Goal: Information Seeking & Learning: Learn about a topic

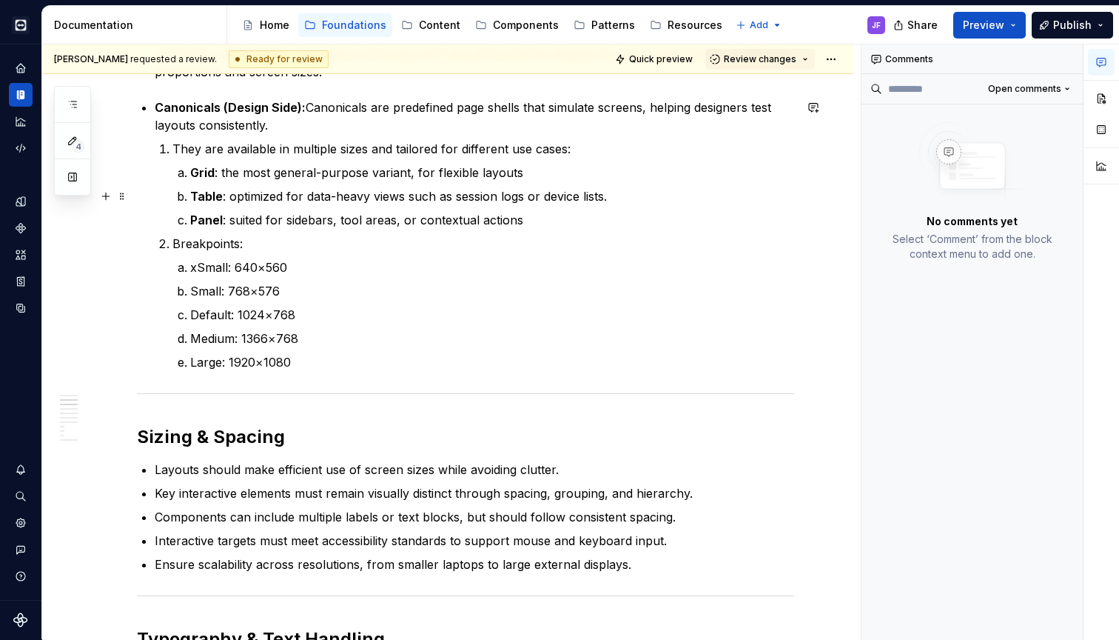
scroll to position [387, 0]
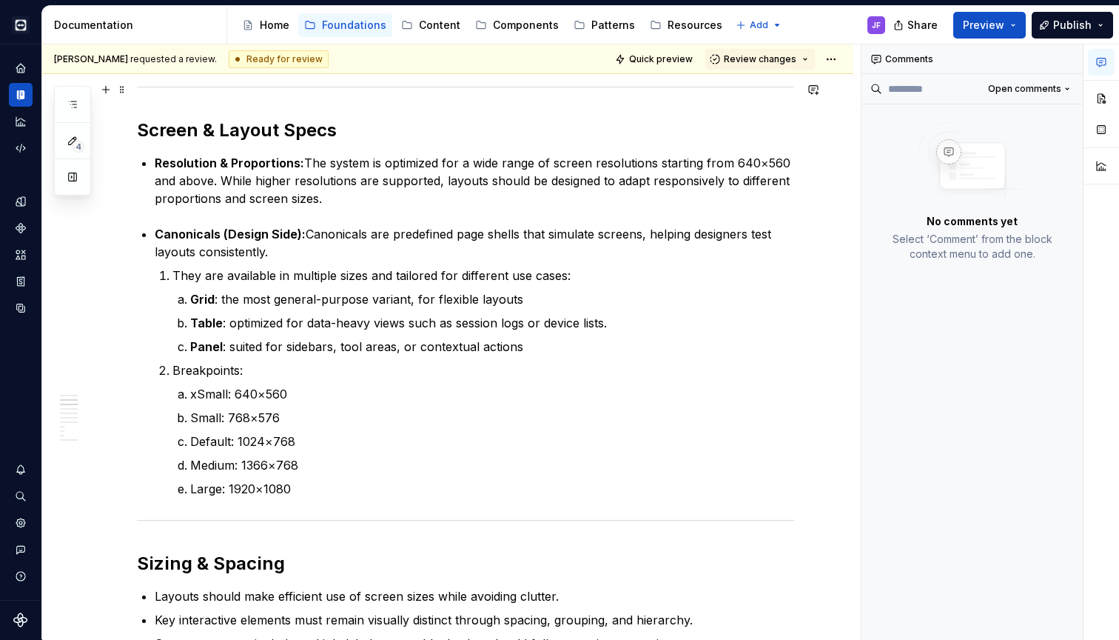
click at [70, 103] on icon "button" at bounding box center [73, 104] width 12 height 12
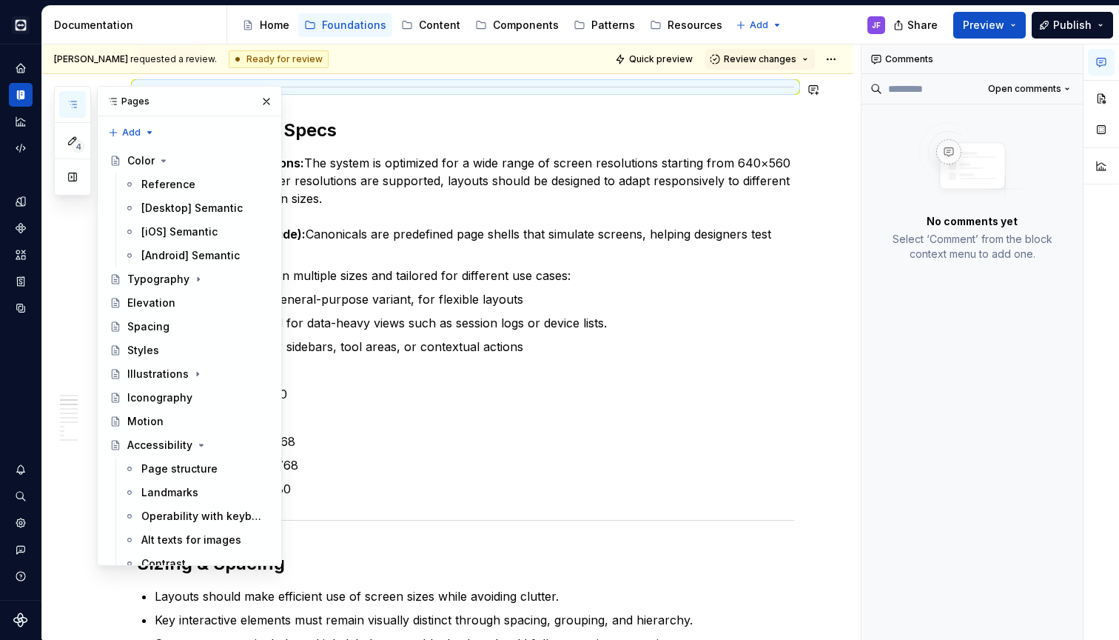
scroll to position [0, 0]
click at [514, 29] on div "Components" at bounding box center [526, 25] width 66 height 15
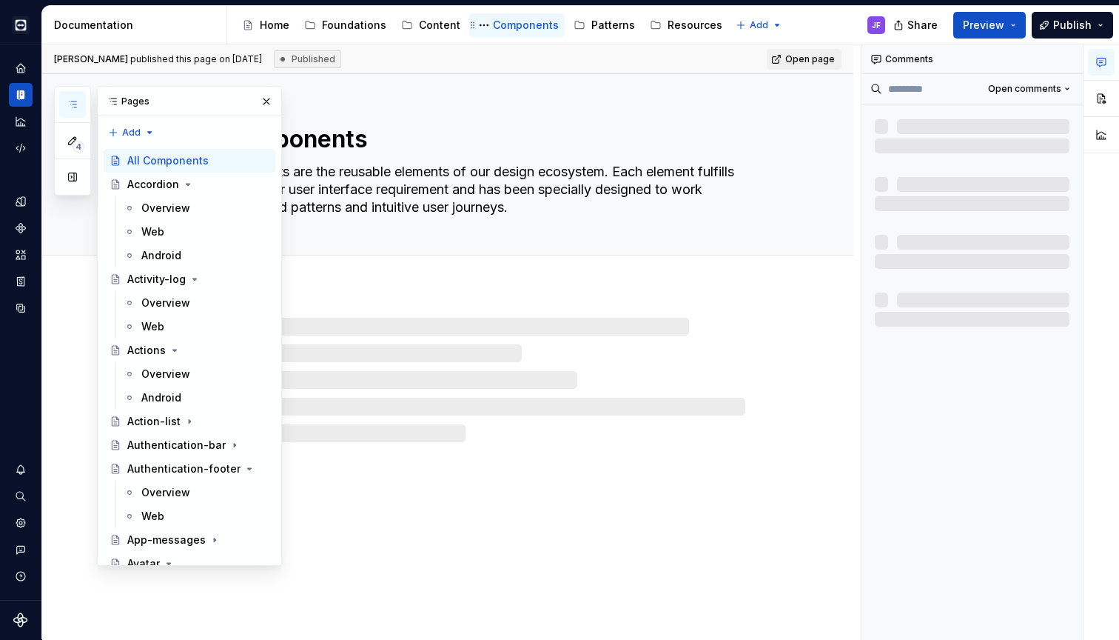
click at [535, 24] on div "Components" at bounding box center [526, 25] width 66 height 15
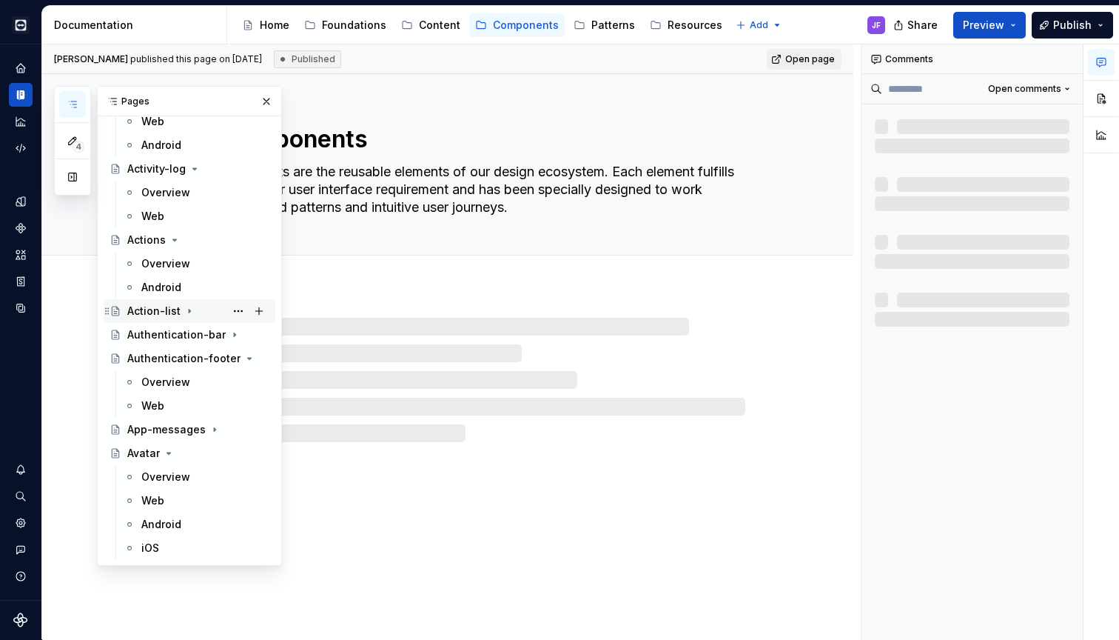
scroll to position [145, 0]
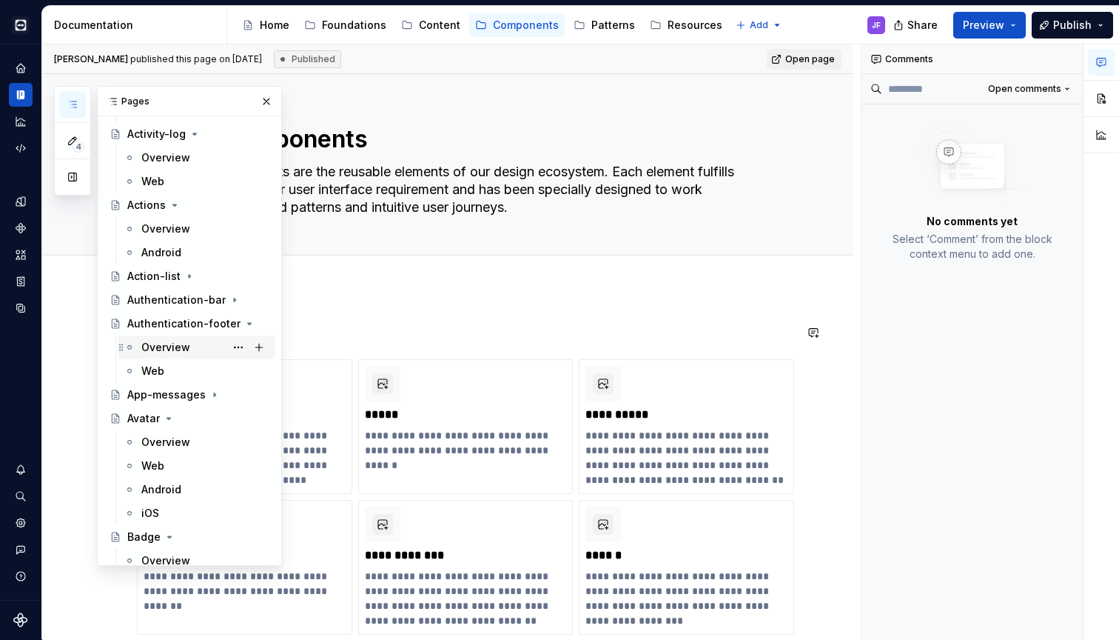
click at [158, 349] on div "Overview" at bounding box center [165, 347] width 49 height 15
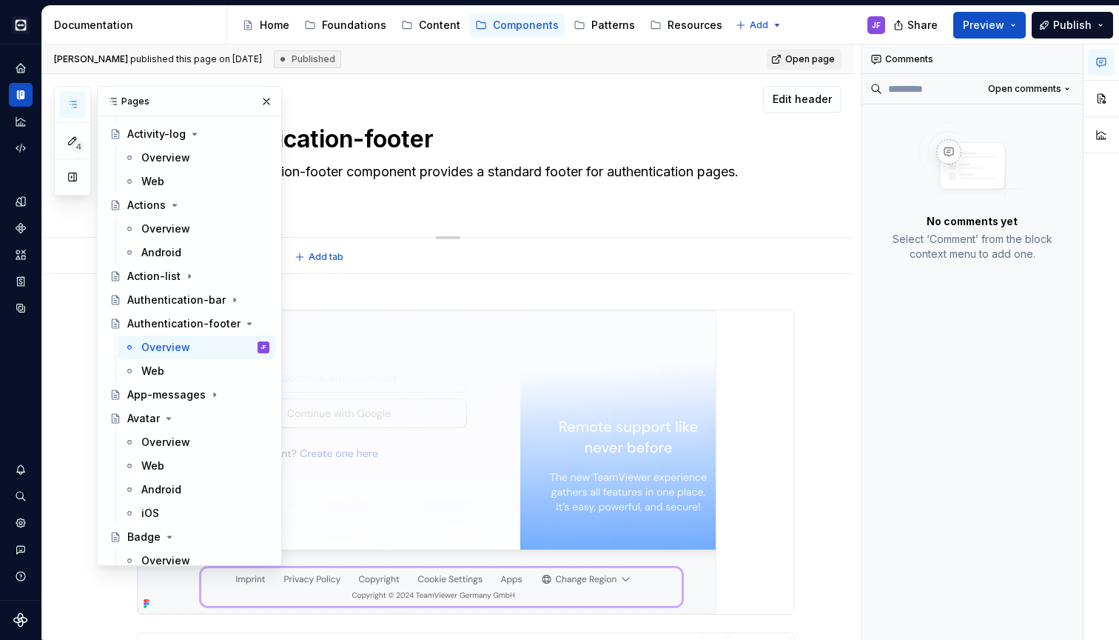
click at [346, 138] on textarea "Authentication-footer" at bounding box center [463, 139] width 560 height 36
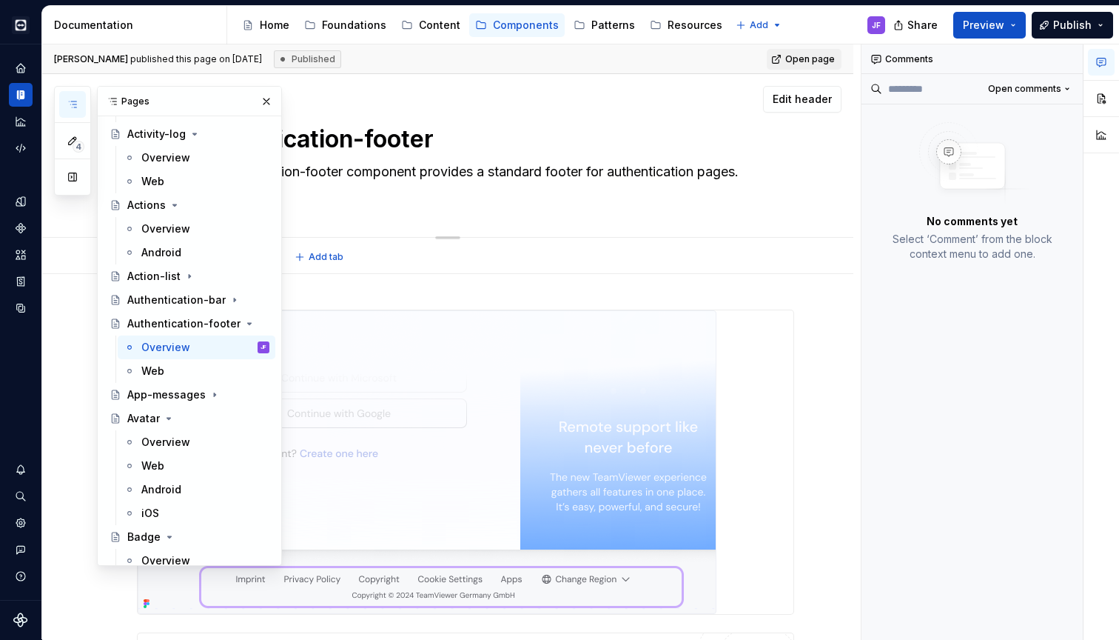
click at [346, 138] on textarea "Authentication-footer" at bounding box center [463, 139] width 560 height 36
click at [259, 105] on button "button" at bounding box center [266, 101] width 21 height 21
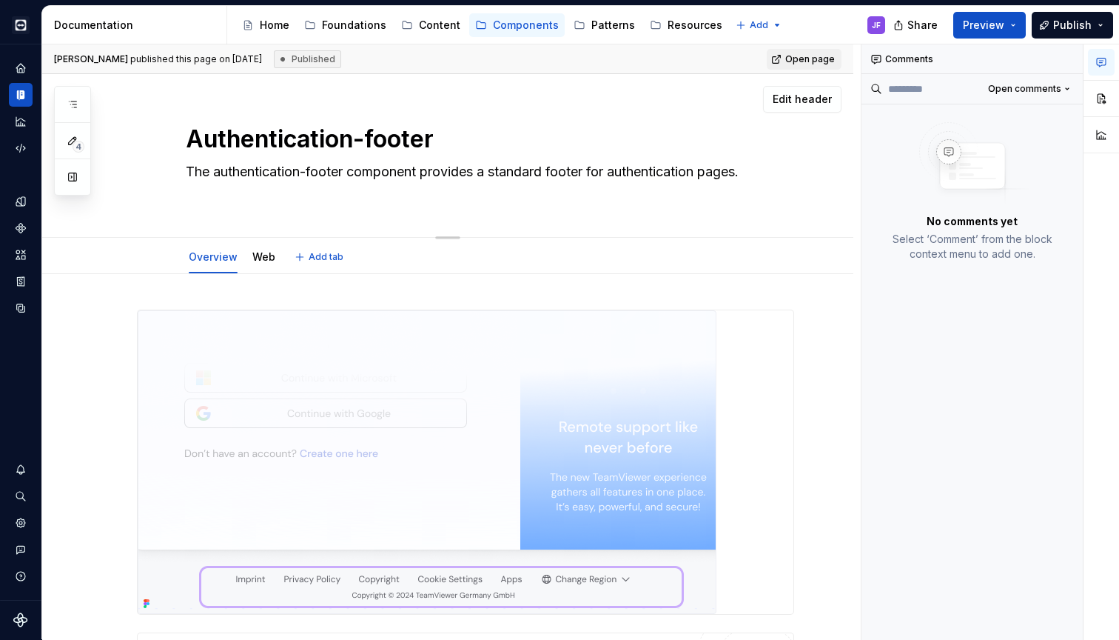
click at [307, 130] on textarea "Authentication-footer" at bounding box center [463, 139] width 560 height 36
click at [307, 129] on textarea "Authentication-footer" at bounding box center [463, 139] width 560 height 36
type textarea "*"
type textarea "F"
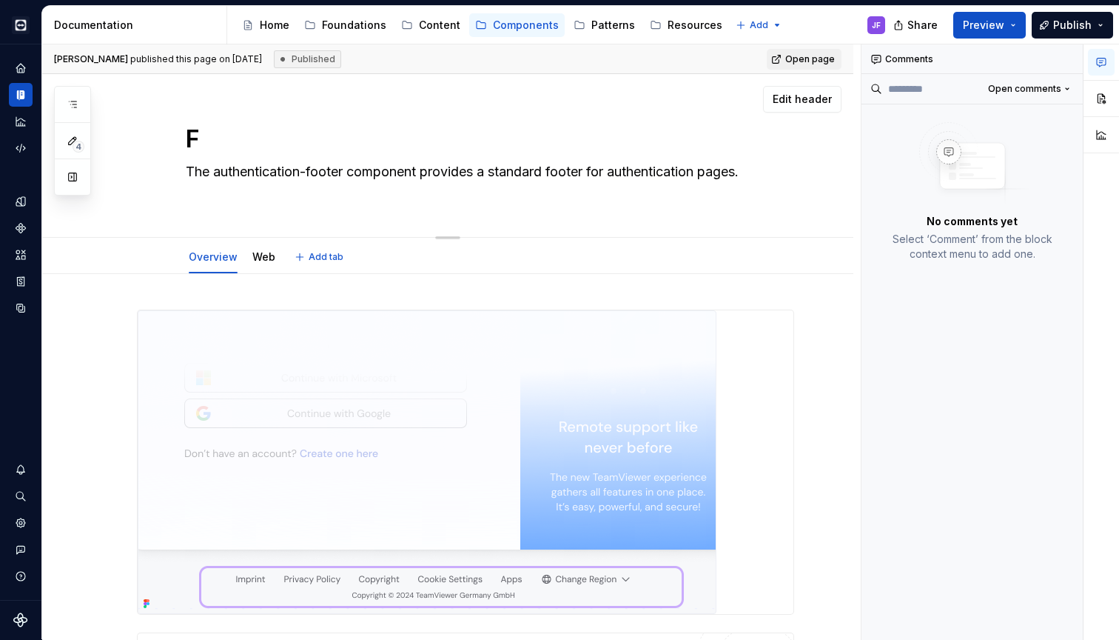
type textarea "*"
type textarea "Fo"
type textarea "*"
type textarea "Foo"
type textarea "*"
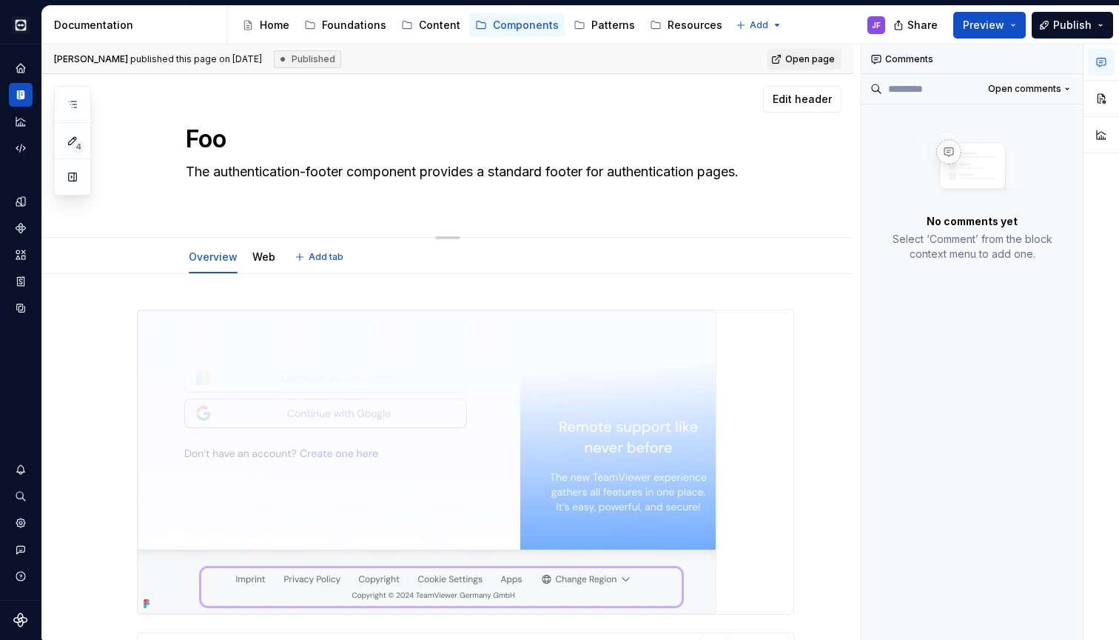
type textarea "Foot"
type textarea "*"
type textarea "[PERSON_NAME]"
type textarea "*"
type textarea "Footer"
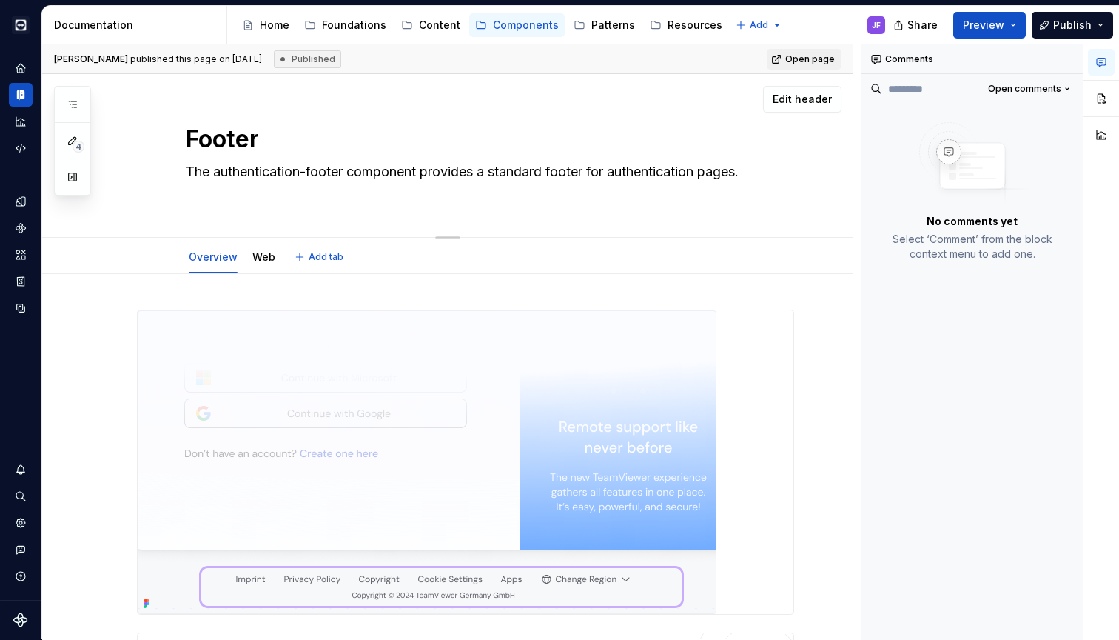
type textarea "*"
type textarea "Footer-"
type textarea "*"
type textarea "Footer-a"
type textarea "*"
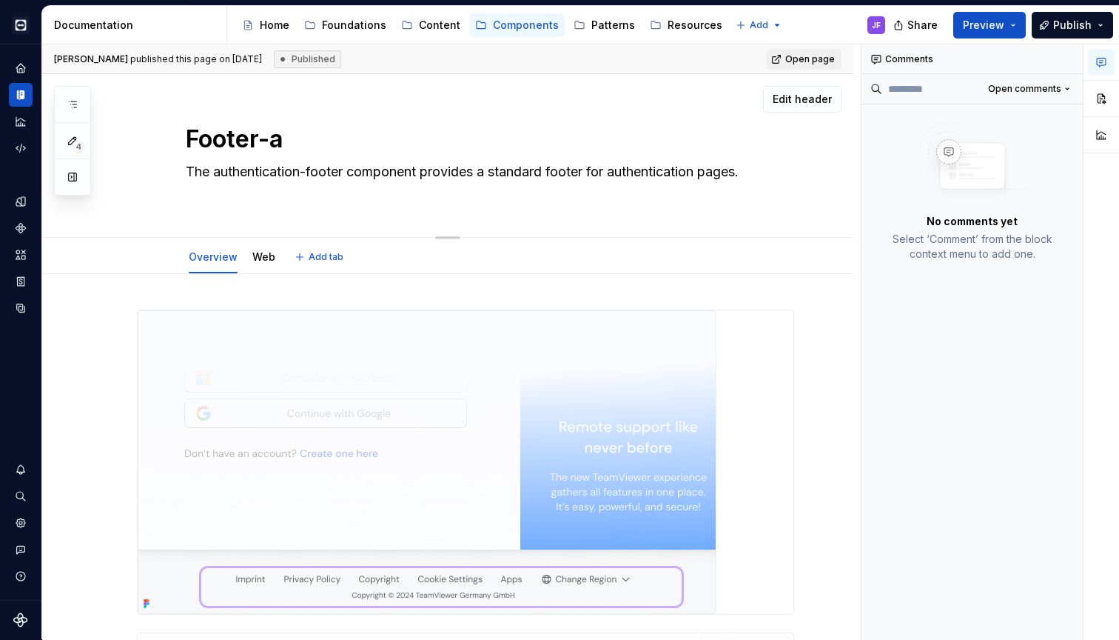
type textarea "Footer-au"
type textarea "*"
type textarea "Footer-aut"
type textarea "*"
type textarea "Footer-auth"
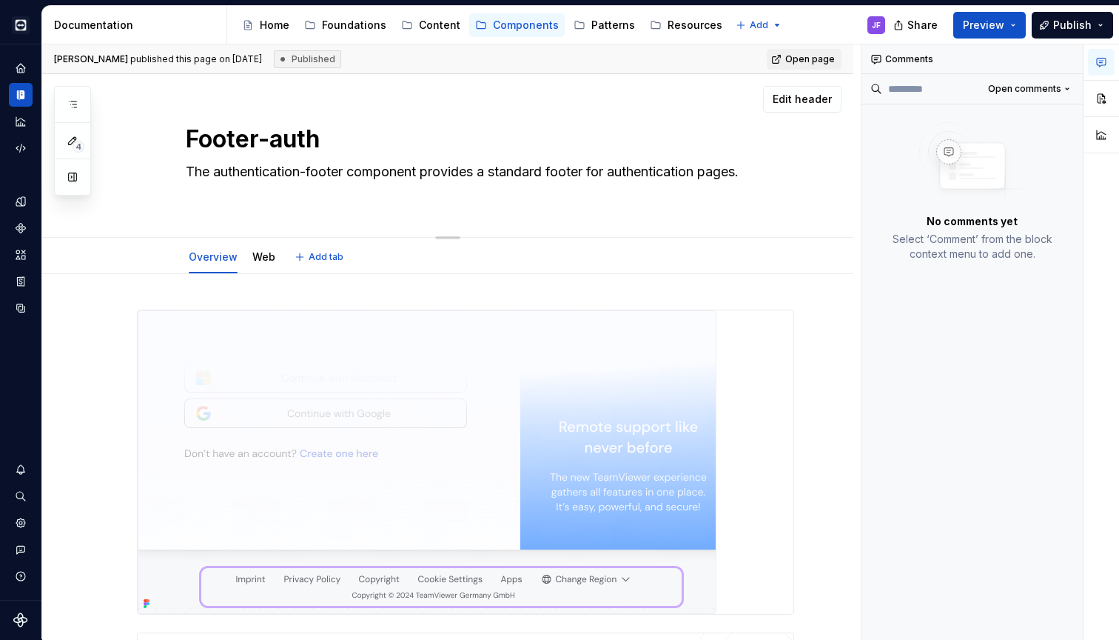
type textarea "*"
type textarea "Footer-authe"
type textarea "*"
type textarea "Footer-authen"
type textarea "*"
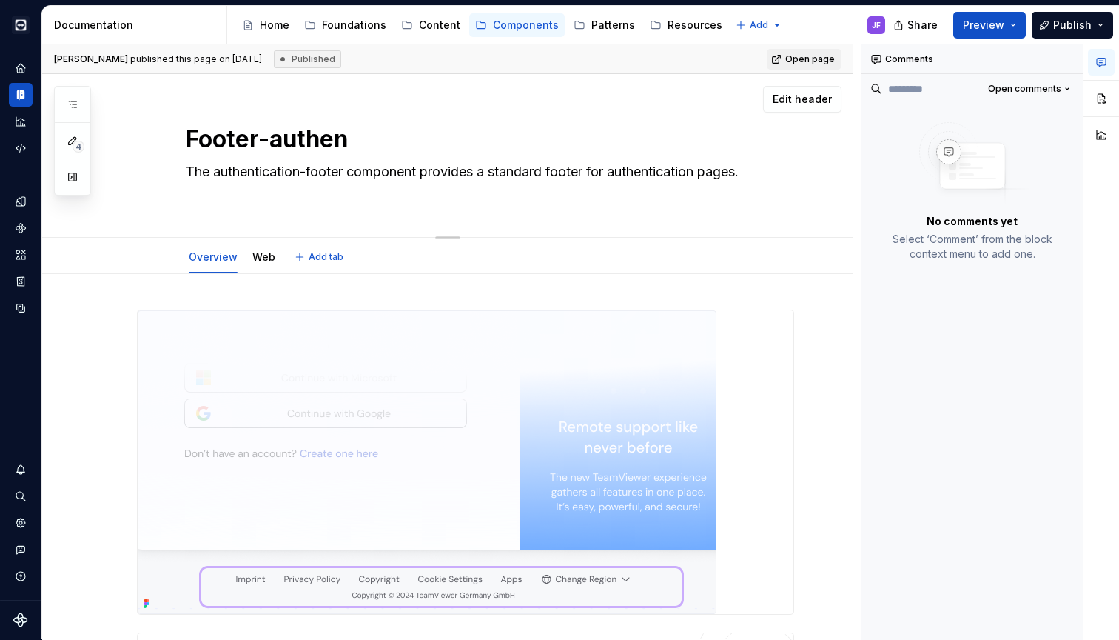
type textarea "Footer-authent"
type textarea "*"
type textarea "Footer-authenti"
type textarea "*"
type textarea "Footer-authentic"
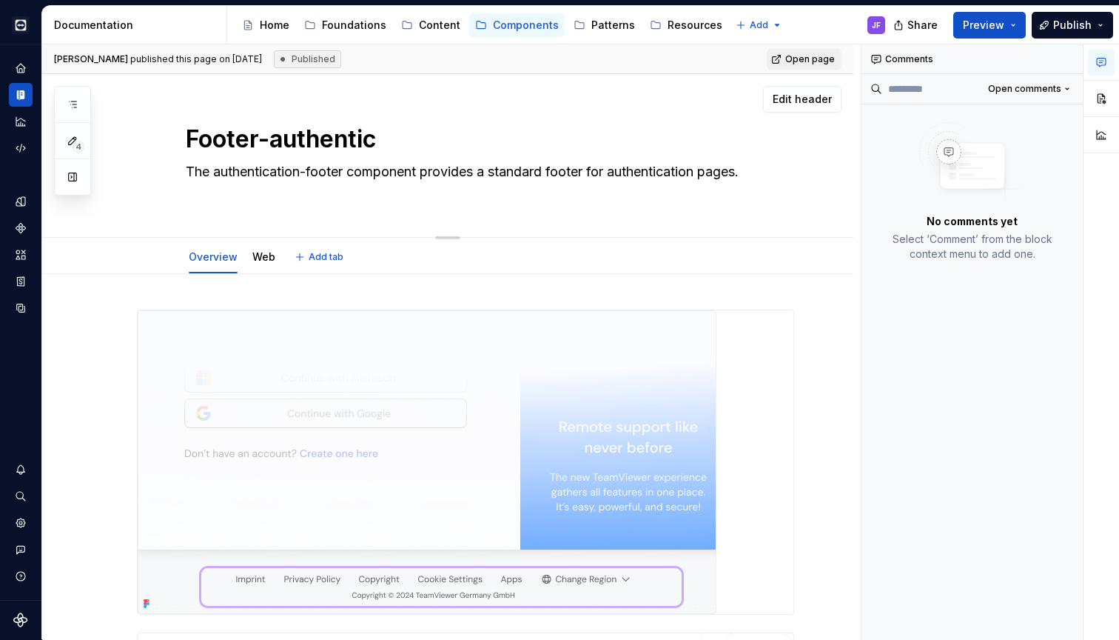
type textarea "*"
type textarea "Footer-authentica"
type textarea "*"
type textarea "Footer-authenticat"
type textarea "*"
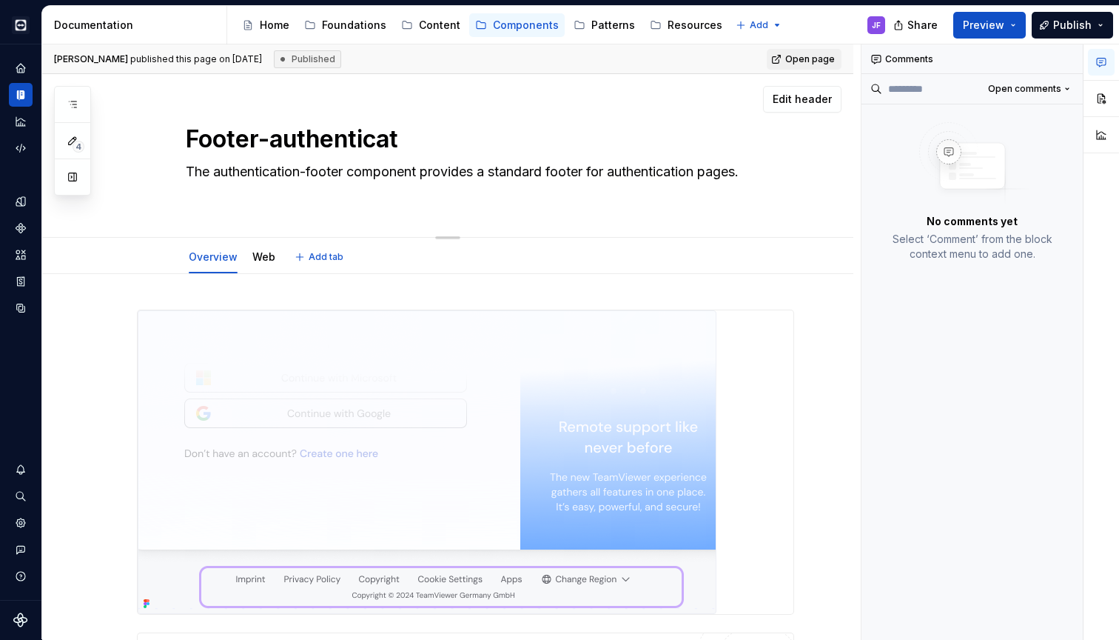
type textarea "Footer-authenticati"
type textarea "*"
type textarea "Footer-authenticatio"
type textarea "*"
type textarea "Footer-authentication"
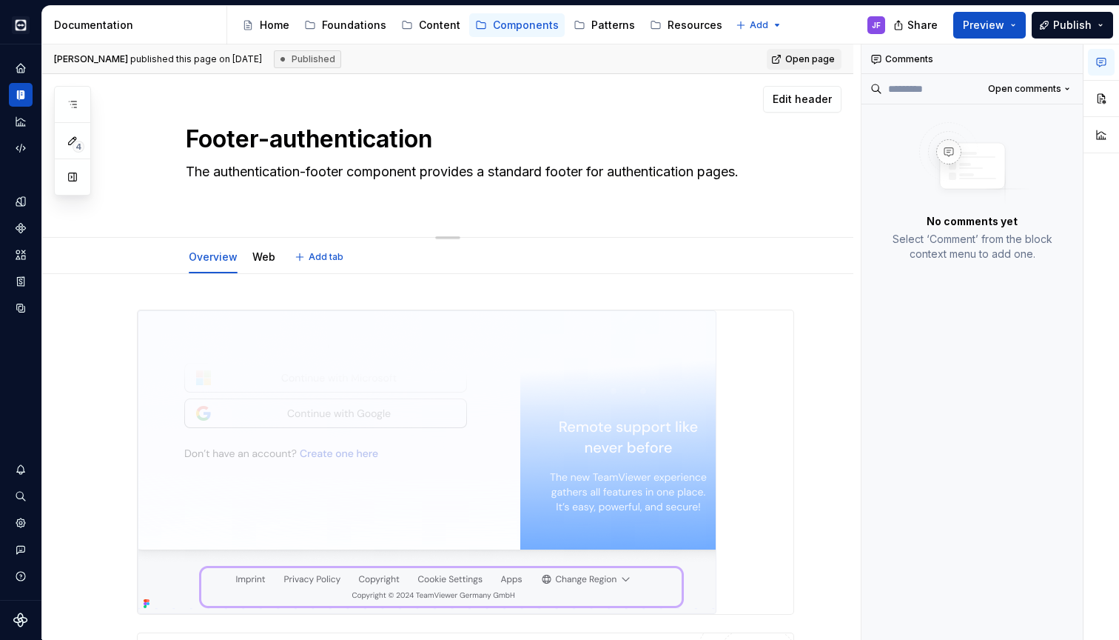
type textarea "*"
type textarea "Footer-authentication"
click at [264, 187] on textarea "The authentication-footer component provides a standard footer for authenticati…" at bounding box center [463, 180] width 560 height 41
click at [70, 92] on button "button" at bounding box center [72, 104] width 27 height 27
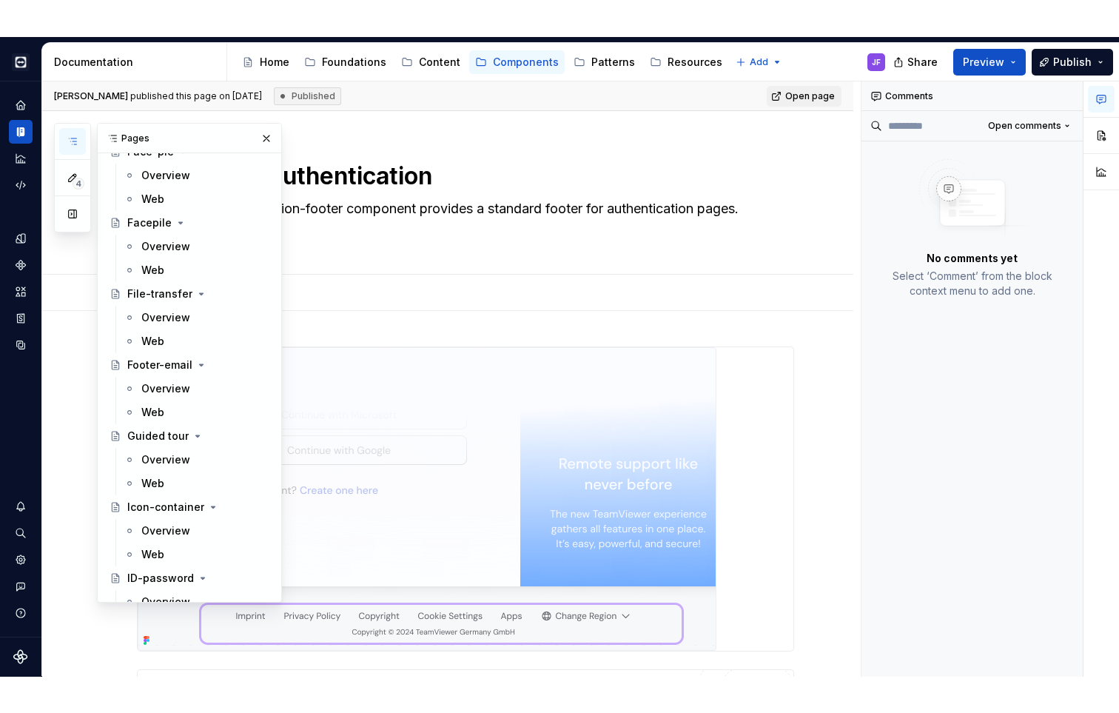
scroll to position [1635, 0]
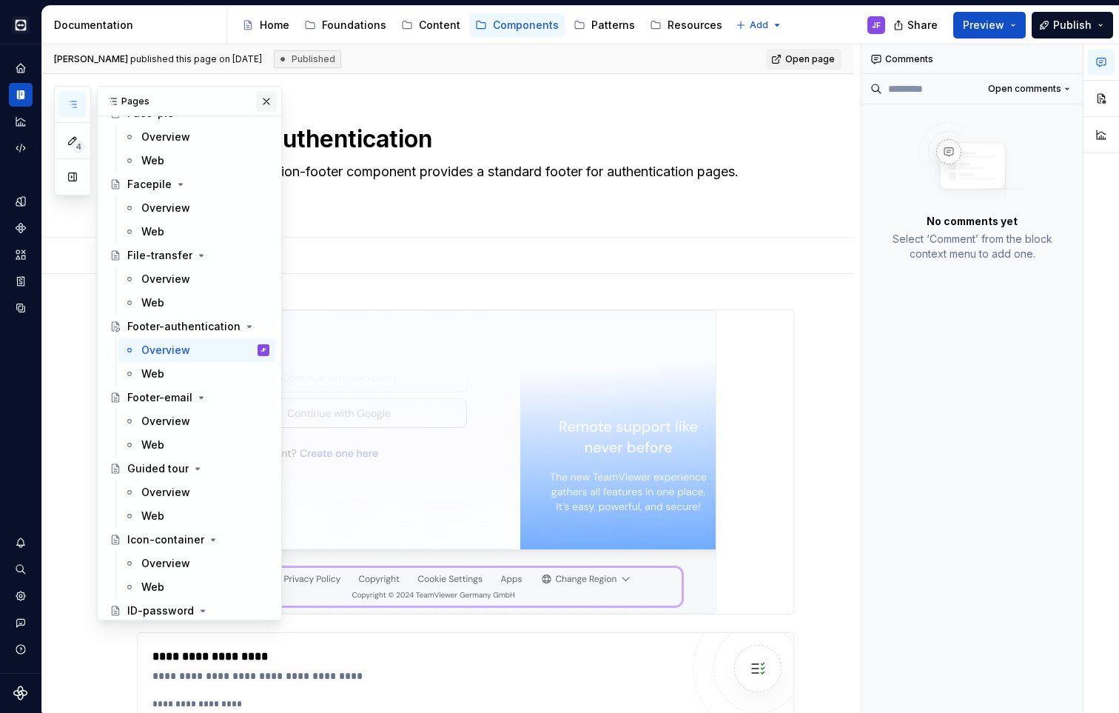
click at [259, 103] on button "button" at bounding box center [266, 101] width 21 height 21
click at [66, 98] on button "button" at bounding box center [72, 104] width 27 height 27
type textarea "*"
